Goal: Task Accomplishment & Management: Complete application form

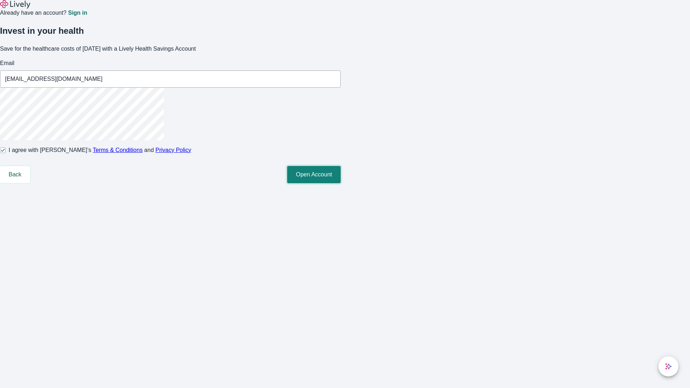
click at [341, 183] on button "Open Account" at bounding box center [314, 174] width 54 height 17
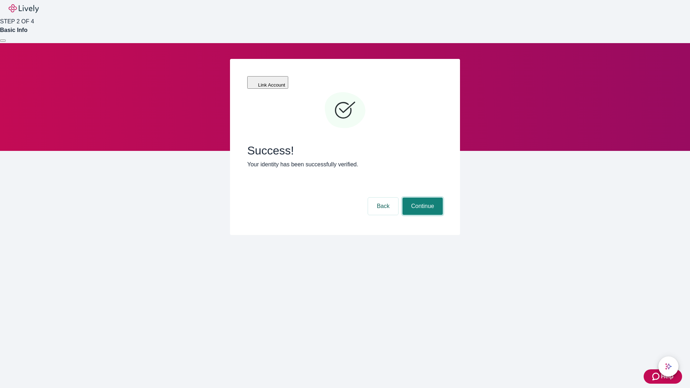
click at [421, 198] on button "Continue" at bounding box center [422, 206] width 40 height 17
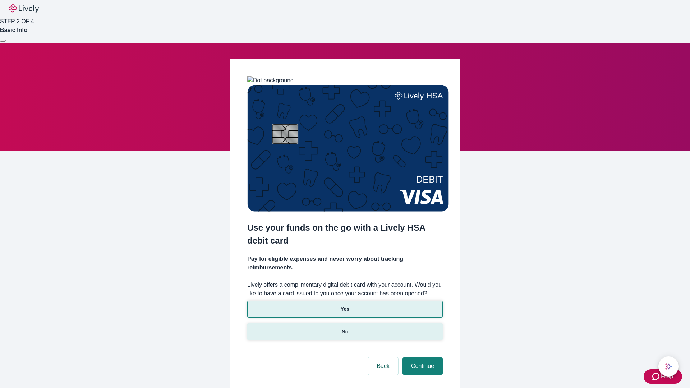
click at [345, 328] on p "No" at bounding box center [345, 332] width 7 height 8
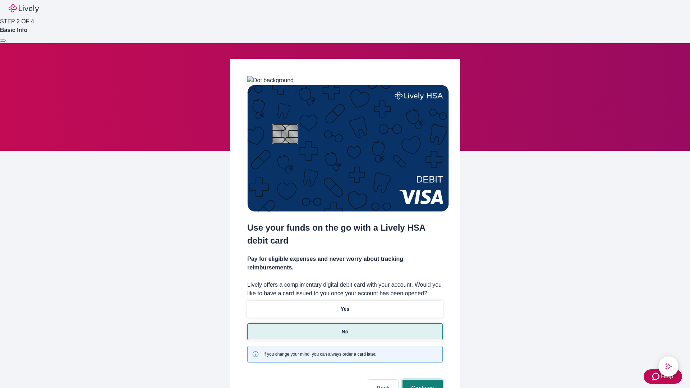
click at [421, 380] on button "Continue" at bounding box center [422, 388] width 40 height 17
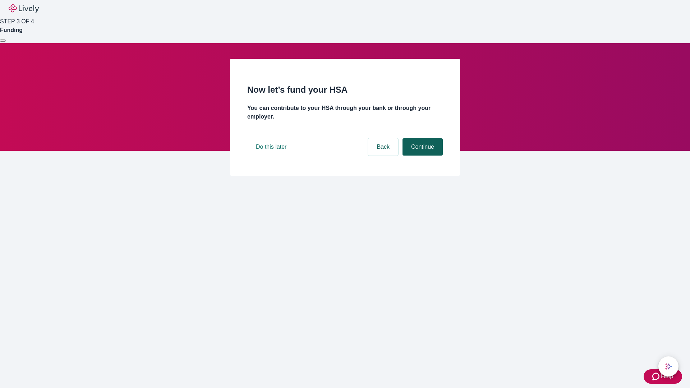
click at [421, 156] on button "Continue" at bounding box center [422, 146] width 40 height 17
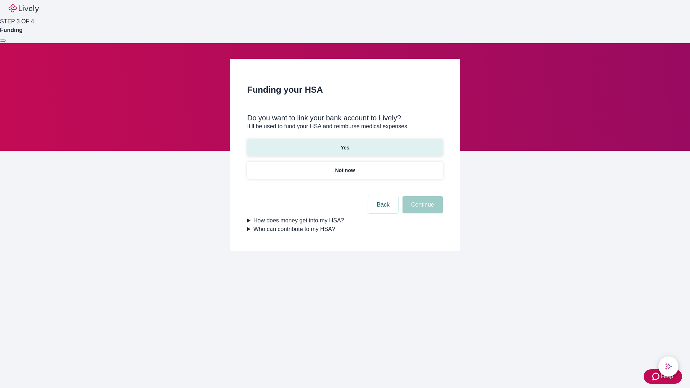
click at [345, 144] on p "Yes" at bounding box center [345, 148] width 9 height 8
click at [421, 196] on button "Continue" at bounding box center [422, 204] width 40 height 17
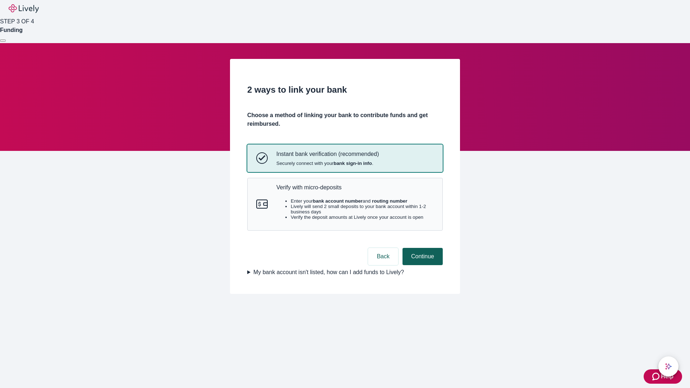
click at [355, 191] on p "Verify with micro-deposits" at bounding box center [354, 187] width 157 height 7
click at [421, 265] on button "Continue" at bounding box center [422, 256] width 40 height 17
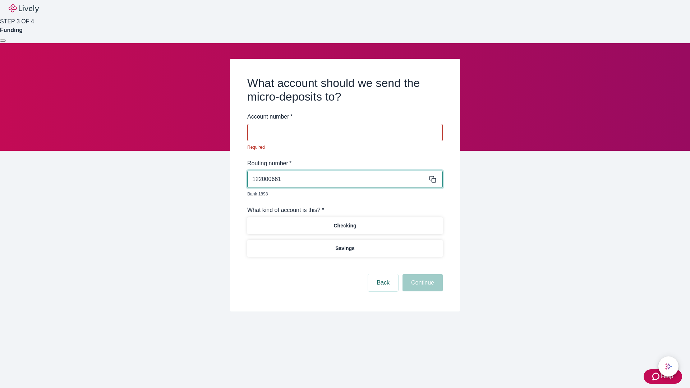
type input "122000661"
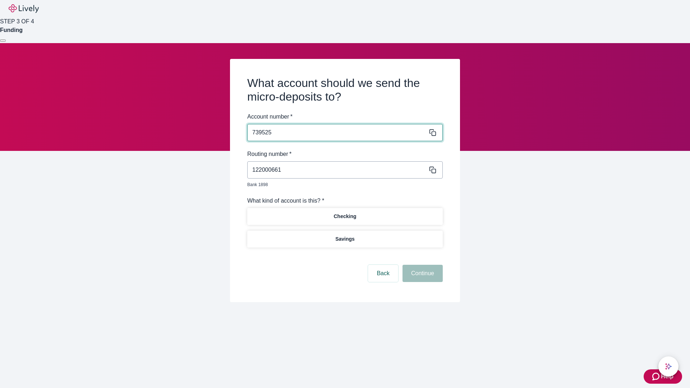
type input "739525"
click at [345, 213] on p "Checking" at bounding box center [344, 217] width 23 height 8
click at [421, 265] on button "Continue" at bounding box center [422, 273] width 40 height 17
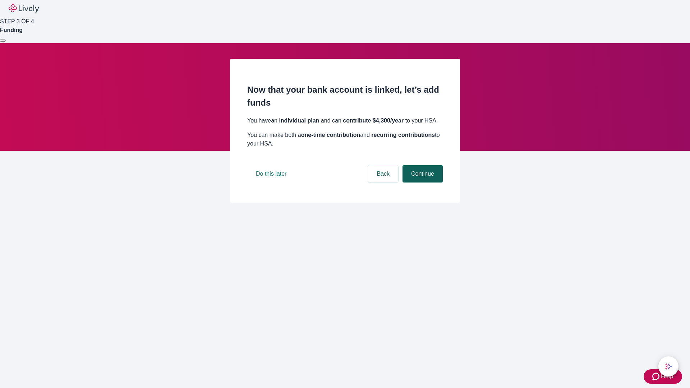
click at [421, 183] on button "Continue" at bounding box center [422, 173] width 40 height 17
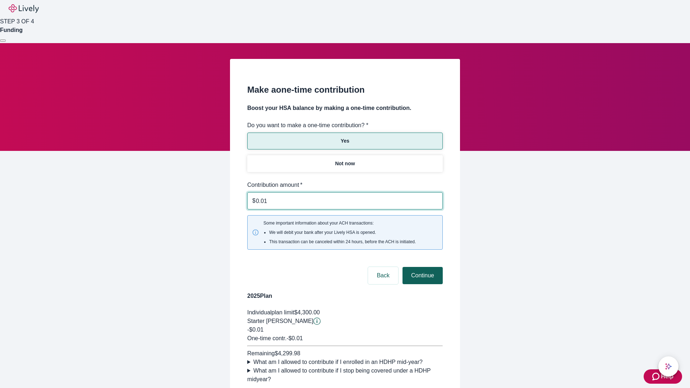
type input "0.01"
click at [421, 267] on button "Continue" at bounding box center [422, 275] width 40 height 17
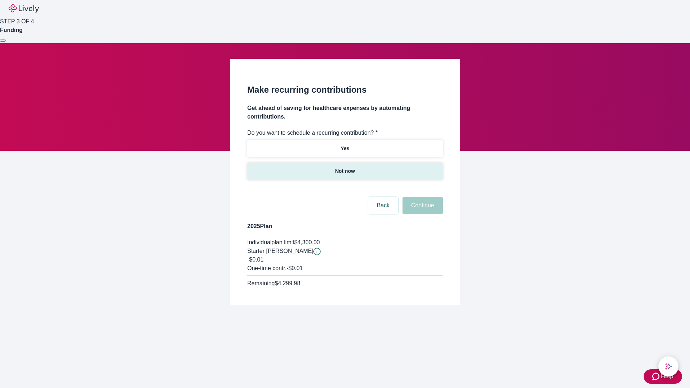
click at [345, 167] on p "Not now" at bounding box center [345, 171] width 20 height 8
click at [421, 197] on button "Continue" at bounding box center [422, 205] width 40 height 17
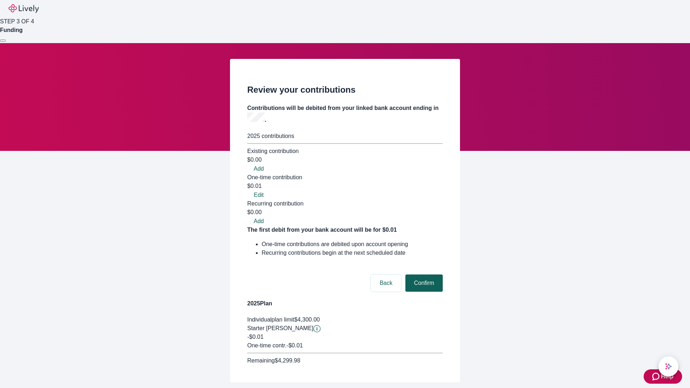
click at [423, 275] on button "Confirm" at bounding box center [423, 283] width 37 height 17
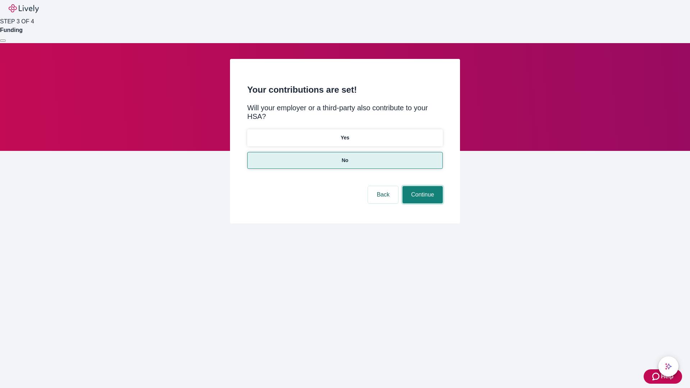
click at [421, 186] on button "Continue" at bounding box center [422, 194] width 40 height 17
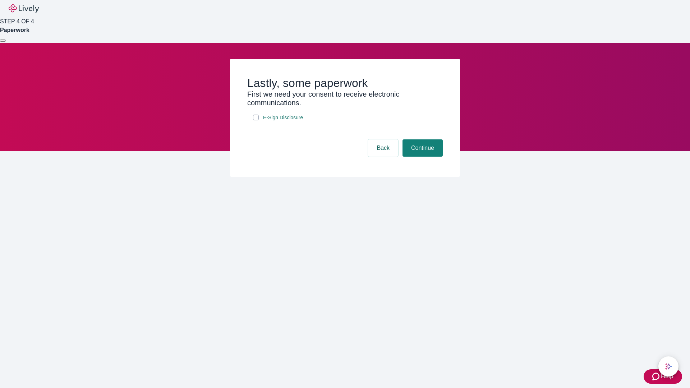
click at [256, 120] on input "E-Sign Disclosure" at bounding box center [256, 118] width 6 height 6
checkbox input "true"
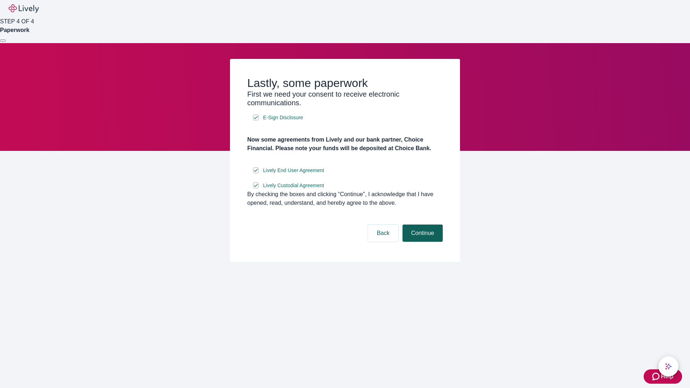
click at [421, 242] on button "Continue" at bounding box center [422, 233] width 40 height 17
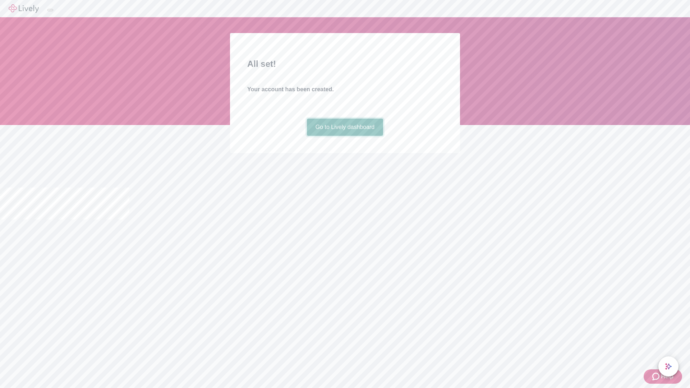
click at [345, 136] on link "Go to Lively dashboard" at bounding box center [345, 127] width 77 height 17
